Goal: Feedback & Contribution: Leave review/rating

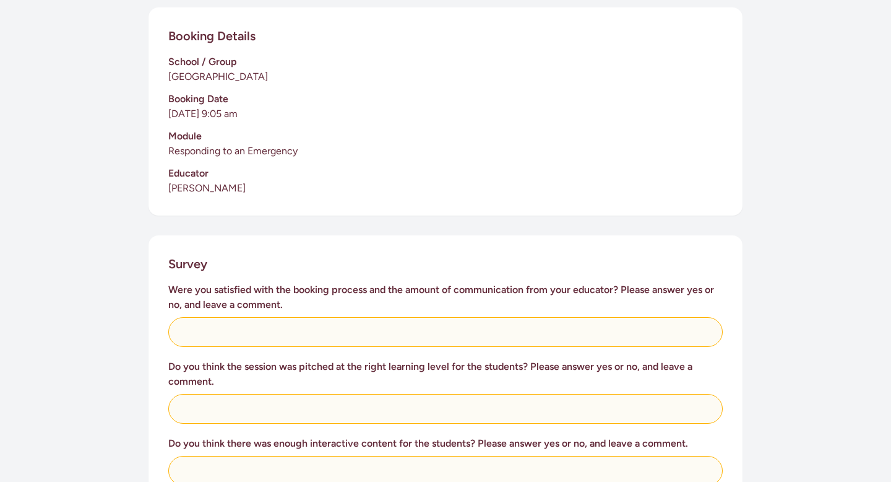
scroll to position [312, 0]
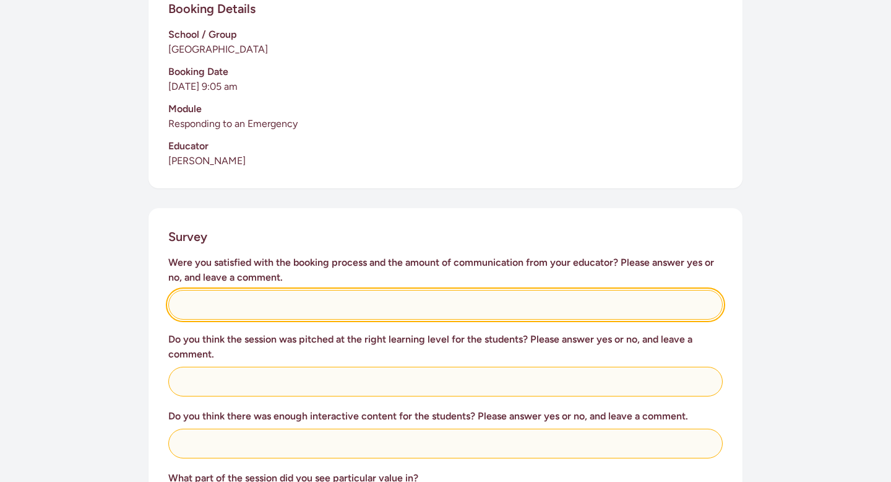
click at [430, 293] on input "text" at bounding box center [445, 305] width 555 height 30
type input "It was great. Timetab"
drag, startPoint x: 431, startPoint y: 303, endPoint x: 200, endPoint y: 288, distance: 231.4
click at [200, 290] on input "Yes. Organised timetable and learning outcomes early." at bounding box center [445, 305] width 555 height 30
type input "Yes. Very easy and clear."
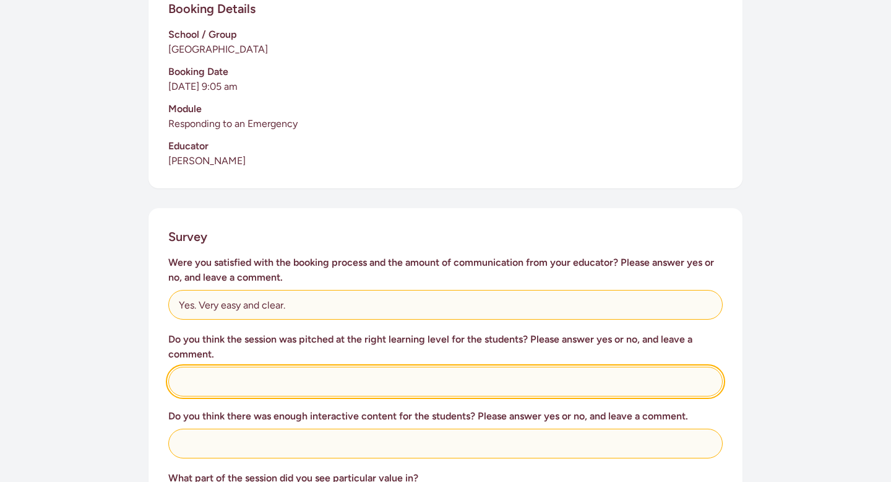
click at [261, 366] on input "text" at bounding box center [445, 381] width 555 height 30
type input "Yes. Students were able to"
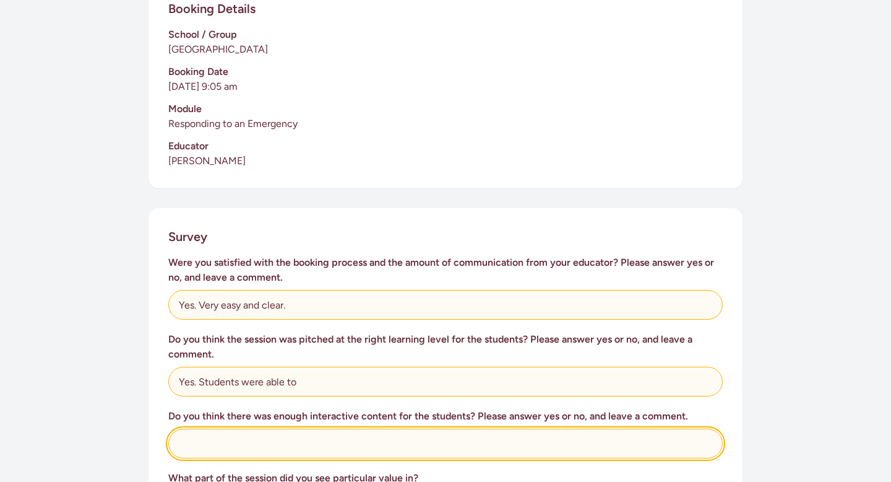
click at [217, 428] on input "text" at bounding box center [445, 443] width 555 height 30
click at [351, 428] on input "Yes. Balanced listening time with activivies and movement breaks" at bounding box center [445, 443] width 555 height 30
type input "Yes. Balanced listening time with activities and movement breaks"
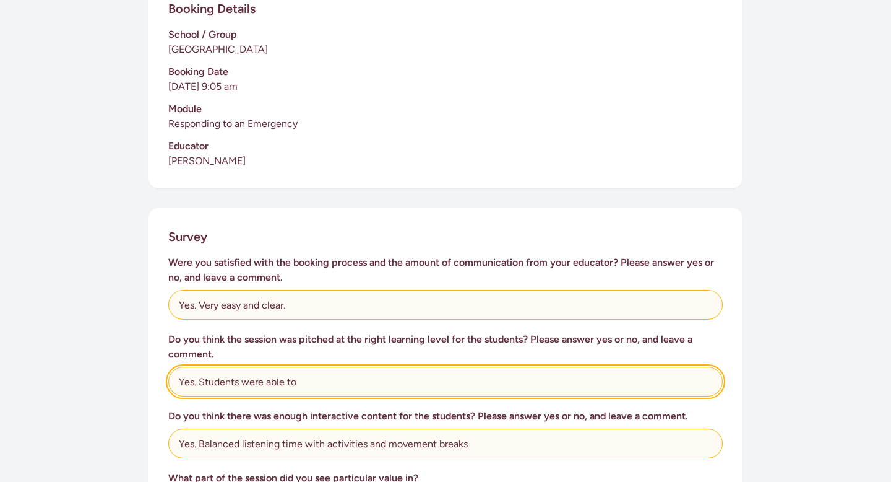
click at [338, 371] on input "Yes. Students were able to" at bounding box center [445, 381] width 555 height 30
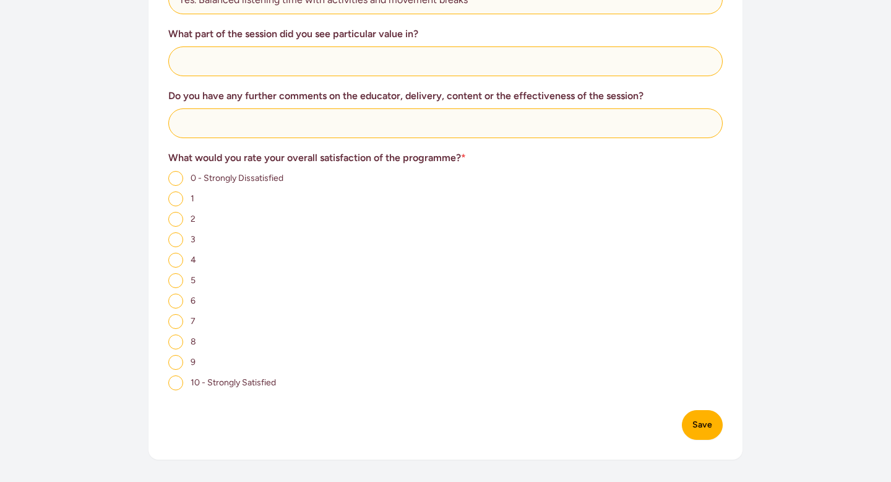
scroll to position [755, 0]
type input "Yes. Students were able to understand and retain key points from the lessons."
click at [166, 375] on div "Survey Were you satisfied with the booking process and the amount of communicat…" at bounding box center [446, 112] width 594 height 695
click at [176, 376] on input "10 - Strongly Satisfied" at bounding box center [175, 383] width 15 height 15
radio input "true"
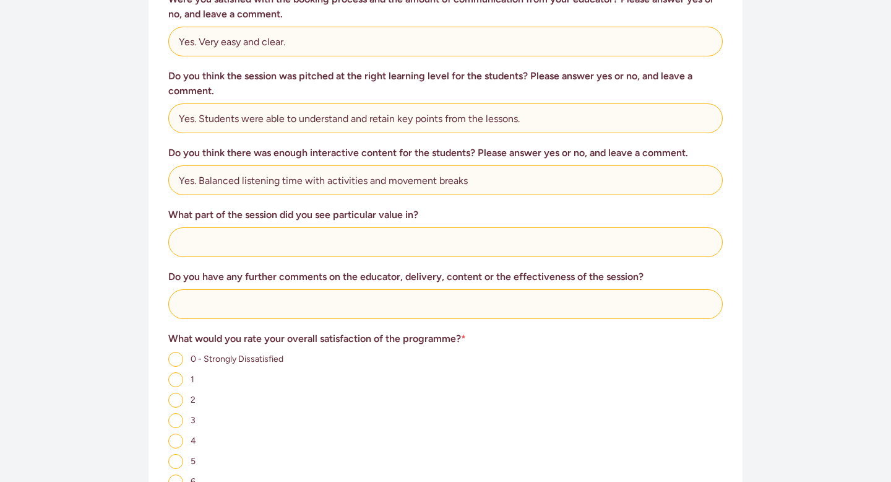
scroll to position [569, 0]
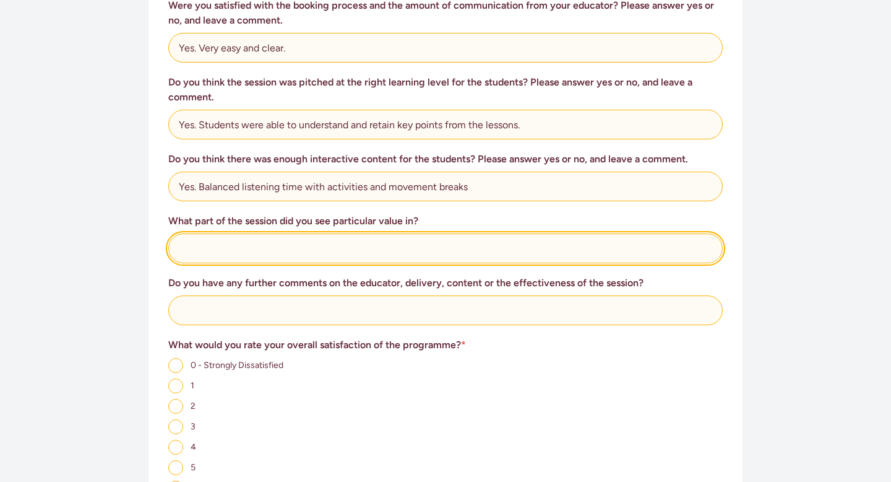
click at [364, 241] on input "text" at bounding box center [445, 248] width 555 height 30
type input "J"
type input "T"
type input "R"
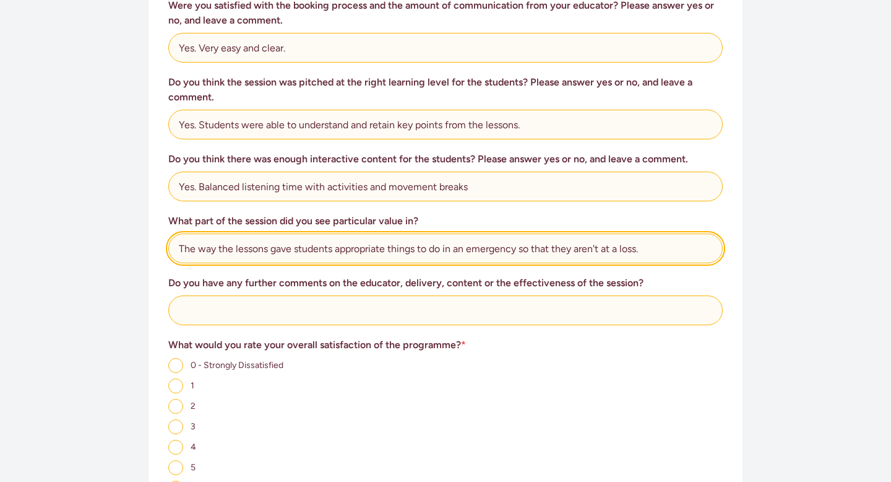
drag, startPoint x: 648, startPoint y: 238, endPoint x: 576, endPoint y: 238, distance: 72.4
click at [576, 238] on input "The way the lessons gave students appropriate things to do in an emergency so t…" at bounding box center [445, 248] width 555 height 30
click at [580, 247] on input "The way the lessons gave students appropriate things to do in an emergency so t…" at bounding box center [445, 248] width 555 height 30
click at [659, 234] on input "The way the lessons gave students appropriate things to do in an emergency so t…" at bounding box center [445, 248] width 555 height 30
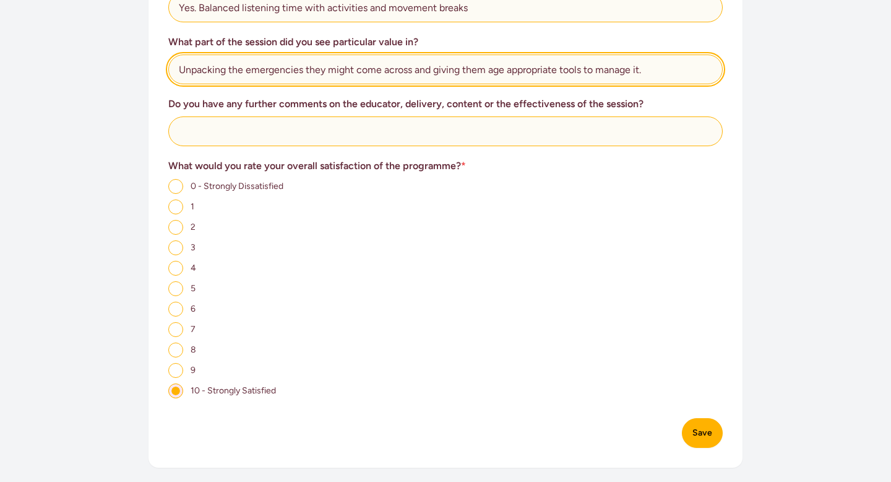
scroll to position [747, 0]
type input "Unpacking the emergencies they might come across and giving them age appropriat…"
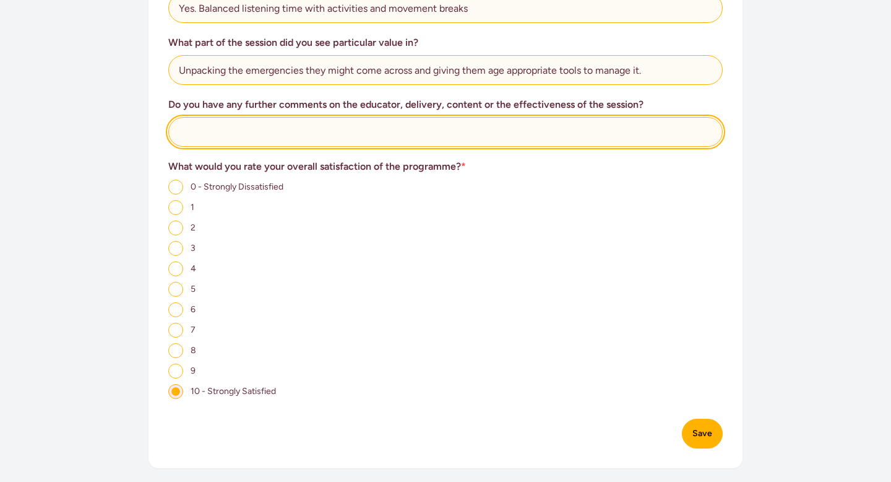
click at [576, 126] on input "text" at bounding box center [445, 132] width 555 height 30
type input "Nope. It was great"
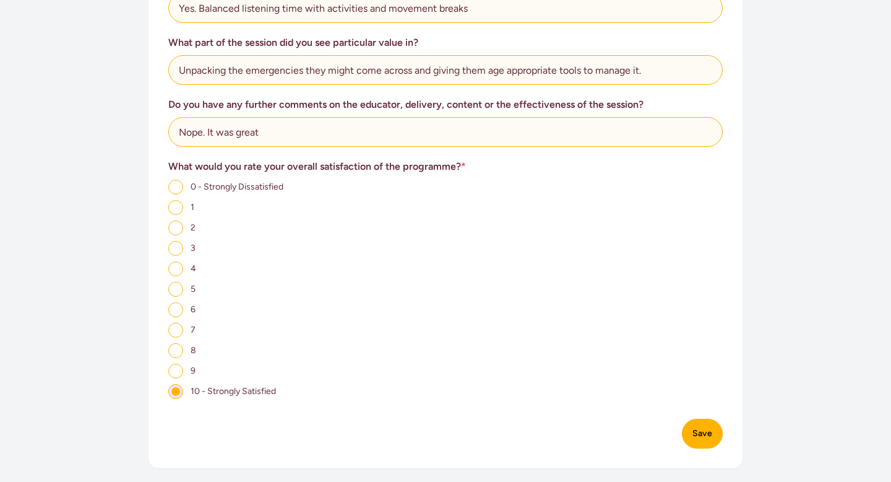
click at [711, 433] on button "Save" at bounding box center [702, 433] width 41 height 30
